Goal: Task Accomplishment & Management: Manage account settings

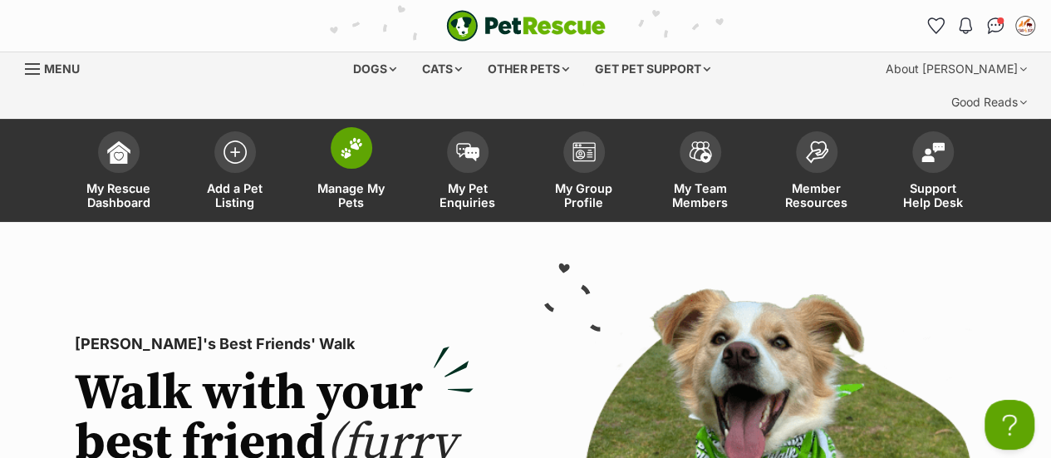
click at [351, 137] on img at bounding box center [351, 148] width 23 height 22
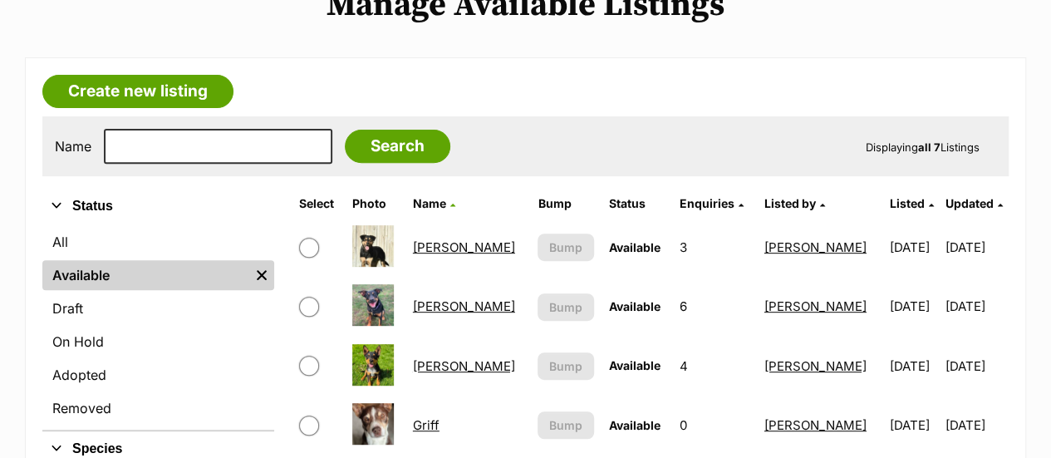
scroll to position [340, 0]
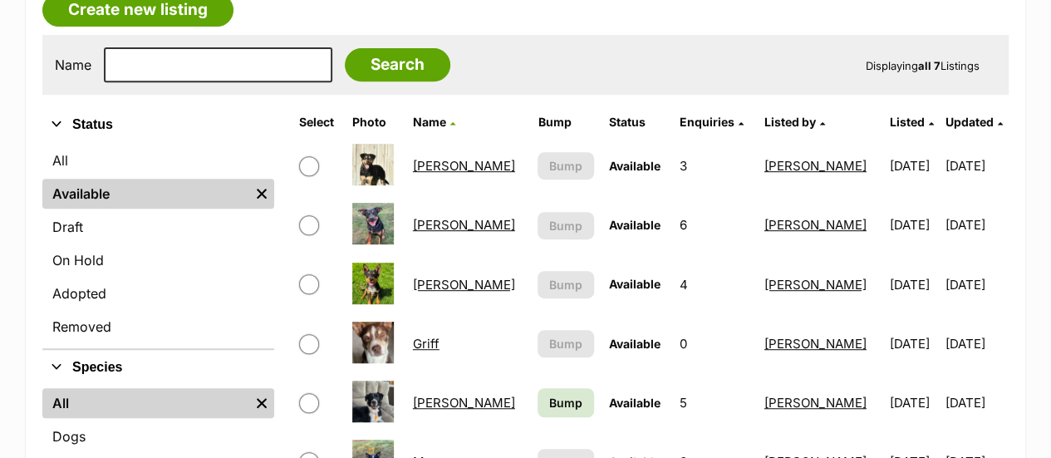
click at [437, 277] on link "[PERSON_NAME]" at bounding box center [464, 285] width 102 height 16
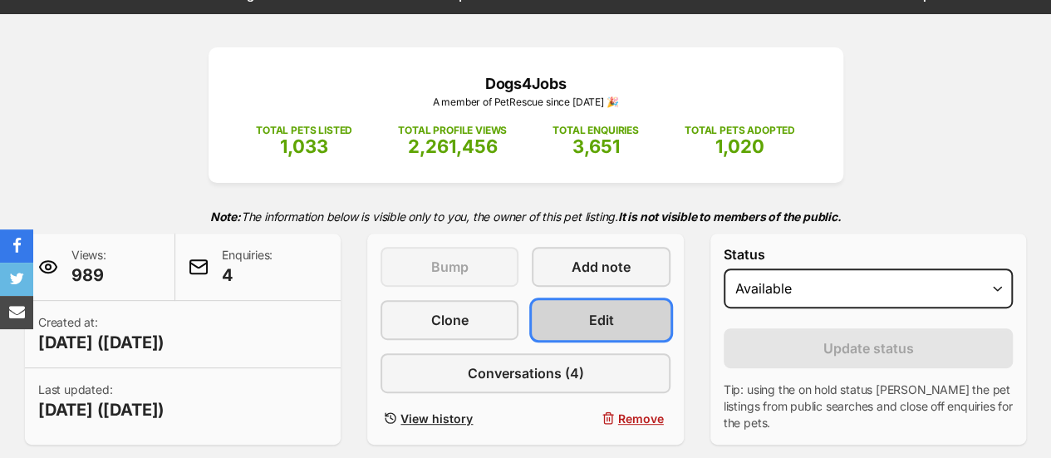
click at [559, 300] on link "Edit" at bounding box center [601, 320] width 138 height 40
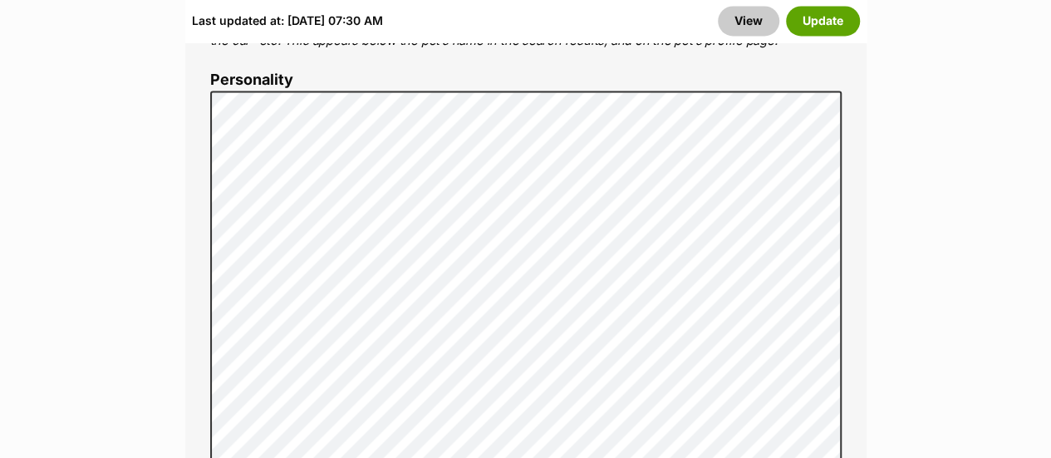
scroll to position [1392, 0]
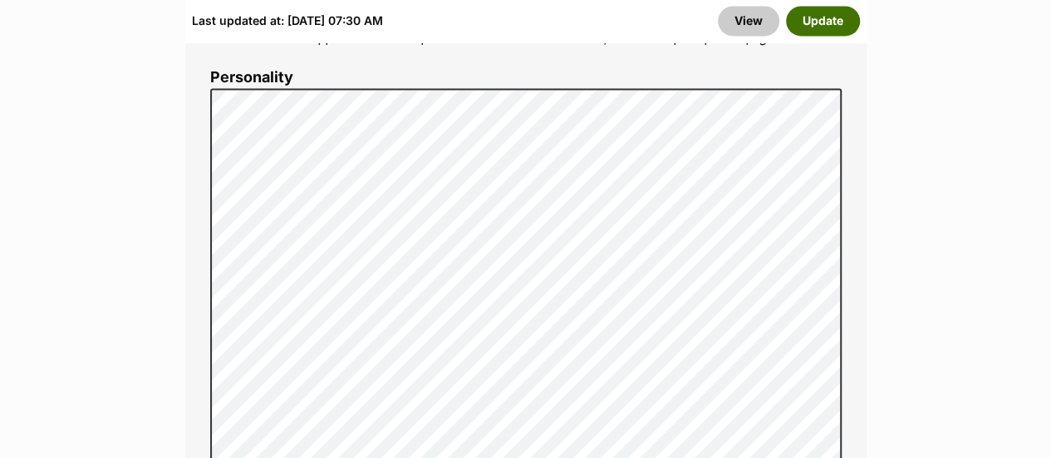
click at [846, 7] on button "Update" at bounding box center [823, 21] width 74 height 30
